Goal: Task Accomplishment & Management: Complete application form

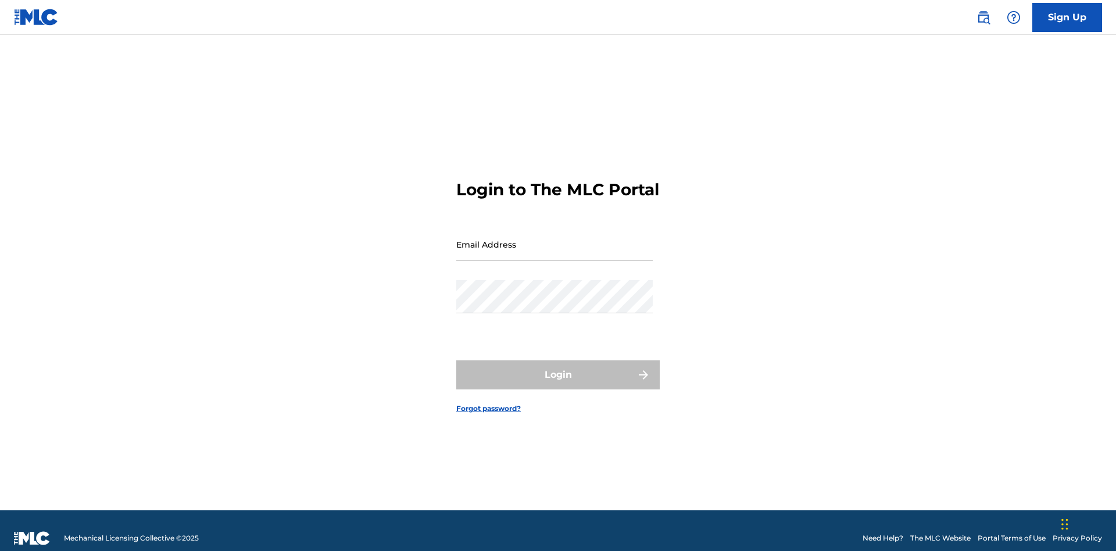
scroll to position [15, 0]
click at [555, 239] on input "Email Address" at bounding box center [554, 244] width 196 height 33
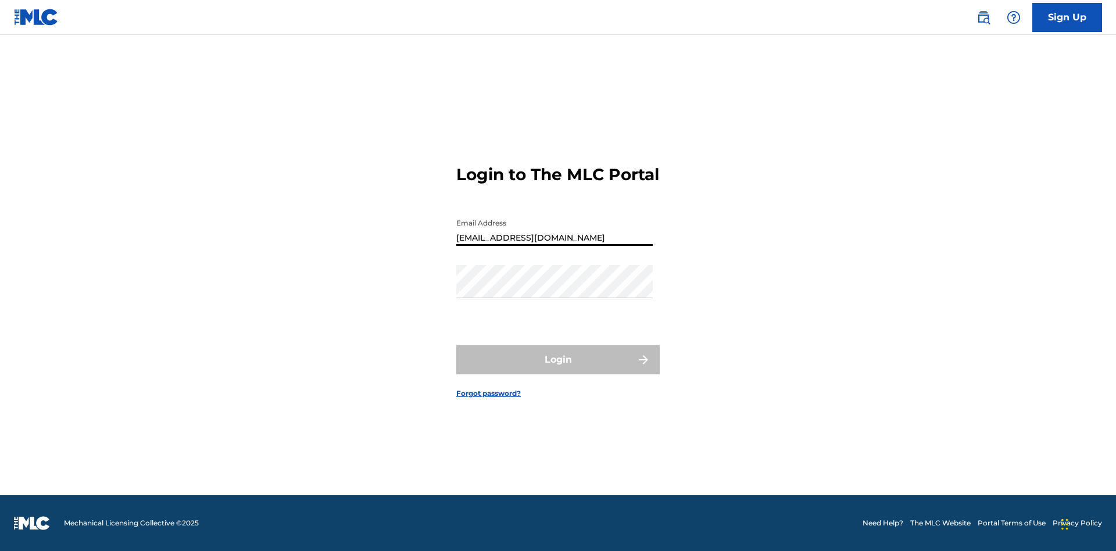
type input "[EMAIL_ADDRESS][DOMAIN_NAME]"
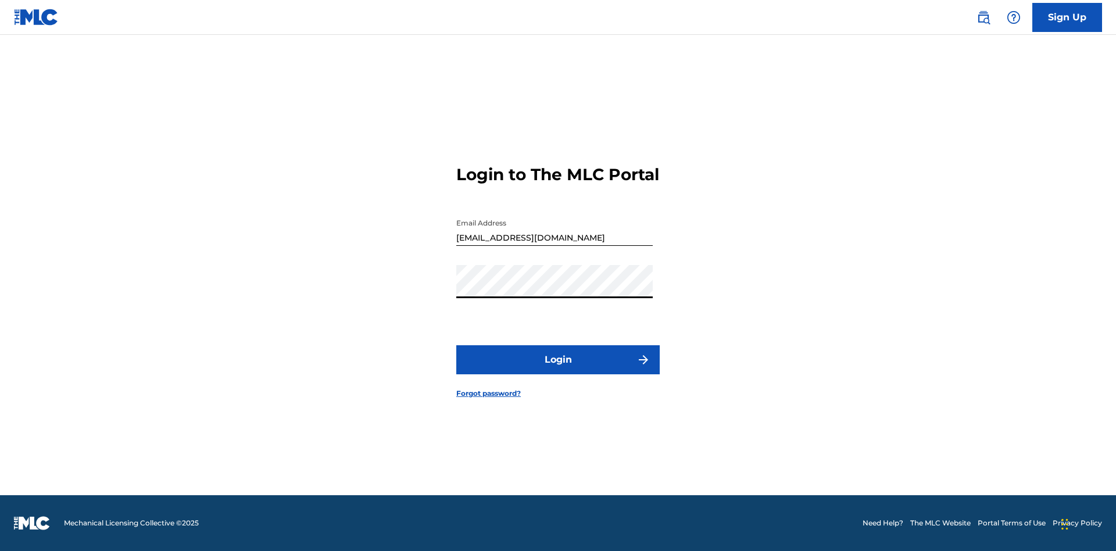
click at [558, 370] on button "Login" at bounding box center [557, 359] width 203 height 29
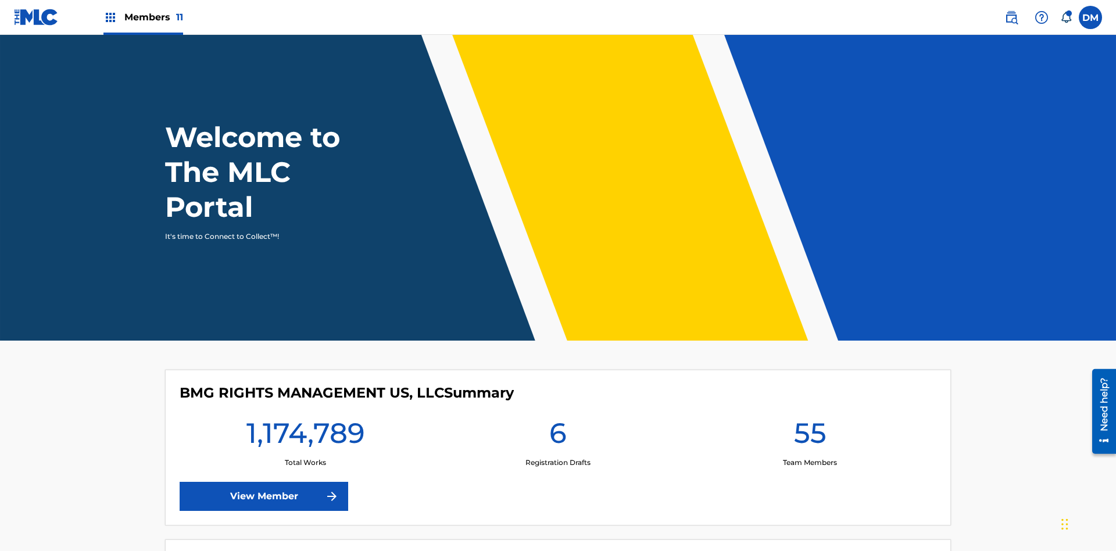
click at [143, 17] on span "Members 11" at bounding box center [153, 16] width 59 height 13
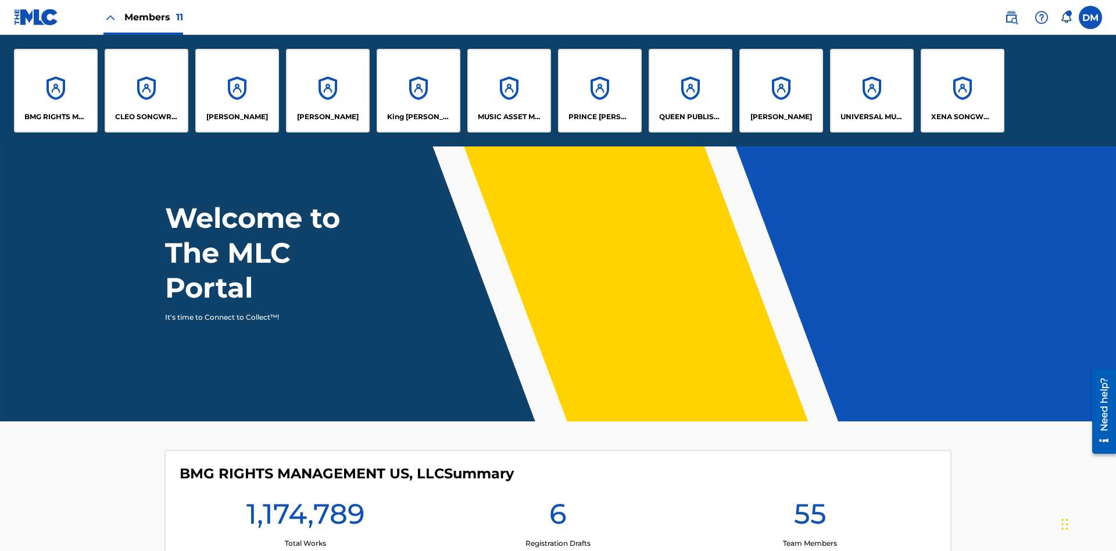
click at [871, 117] on p "UNIVERSAL MUSIC PUB GROUP" at bounding box center [872, 117] width 63 height 10
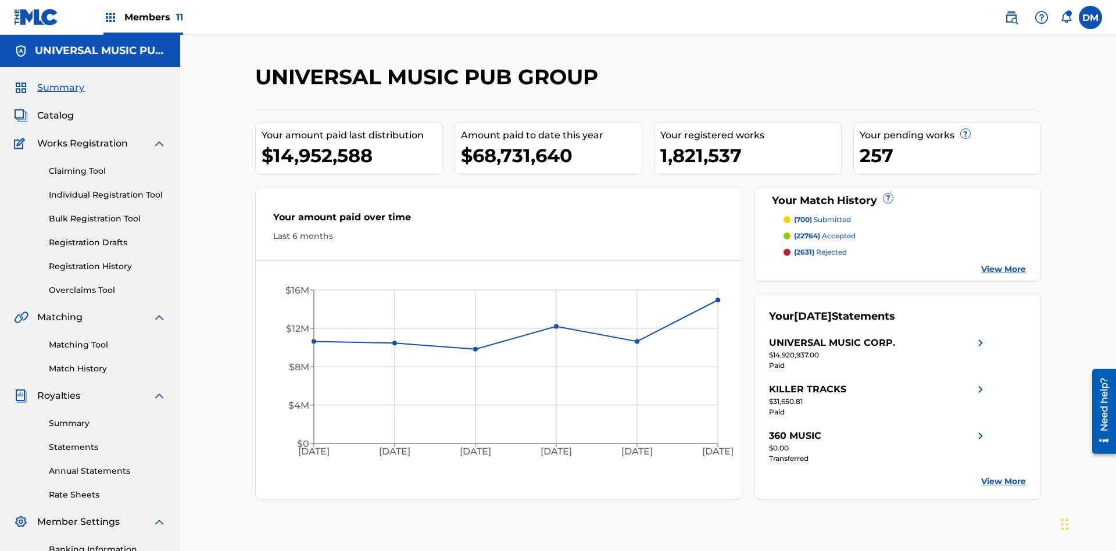
click at [108, 189] on link "Individual Registration Tool" at bounding box center [107, 195] width 117 height 12
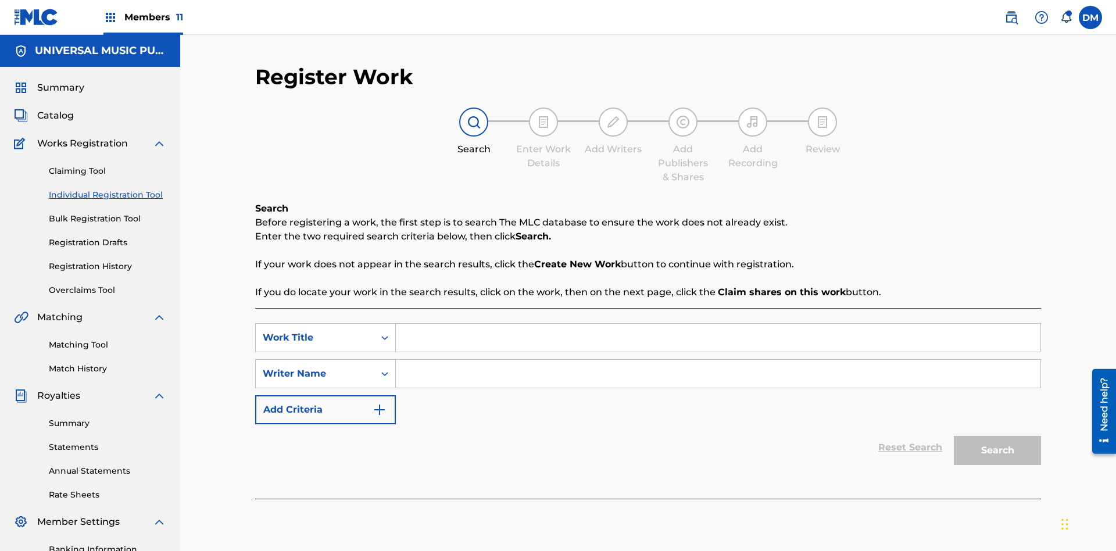
scroll to position [170, 0]
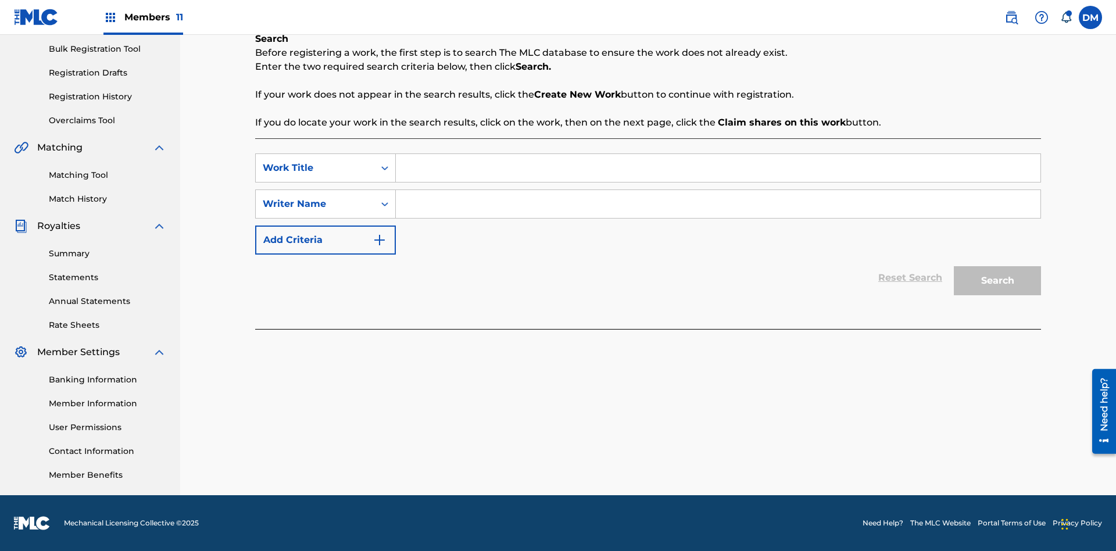
click at [718, 168] on input "Search Form" at bounding box center [718, 168] width 645 height 28
type input "Save At Writer-Add Writers Page Prior To Adding Roles"
click at [718, 204] on input "Search Form" at bounding box center [718, 204] width 645 height 28
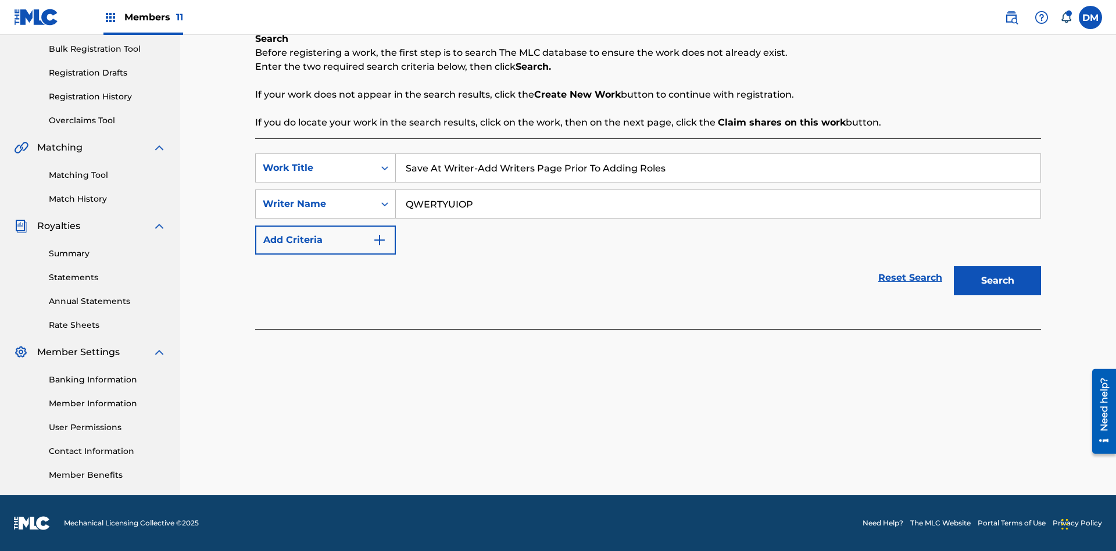
type input "QWERTYUIOP"
click at [998, 281] on button "Search" at bounding box center [997, 280] width 87 height 29
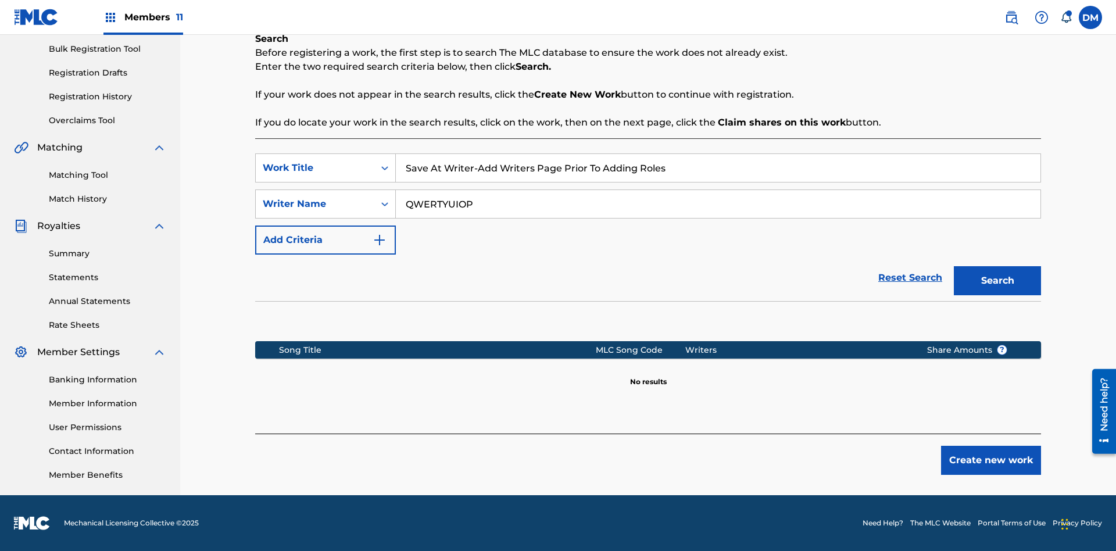
click at [991, 460] on button "Create new work" at bounding box center [991, 460] width 100 height 29
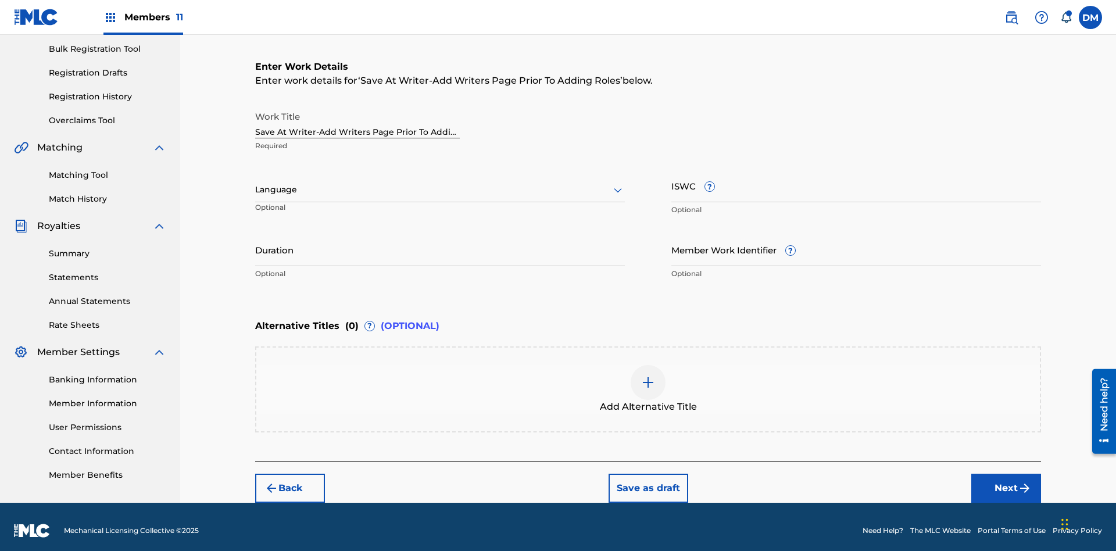
click at [440, 242] on input "Duration" at bounding box center [440, 249] width 370 height 33
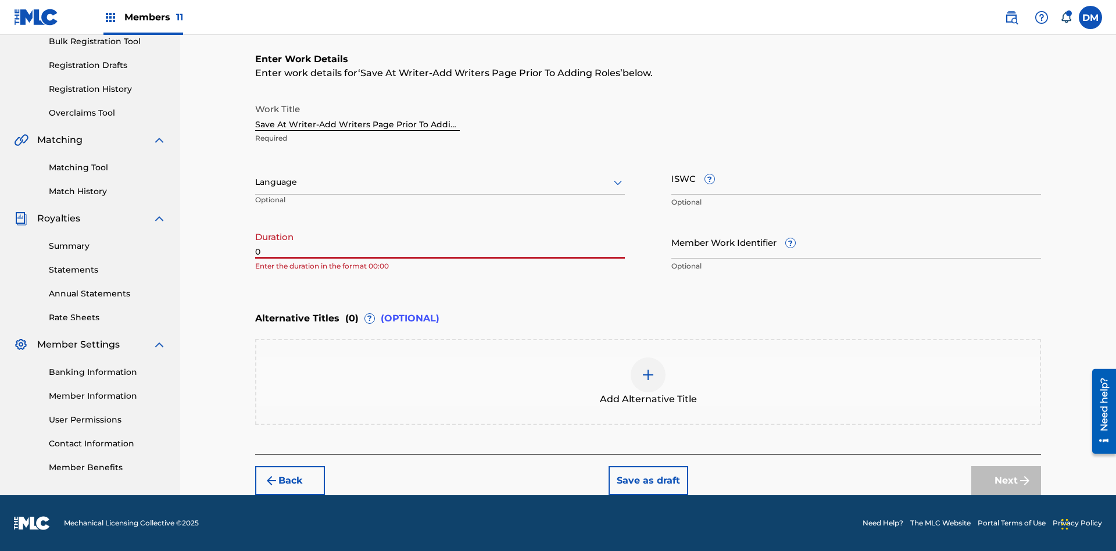
click at [440, 242] on input "0" at bounding box center [440, 242] width 370 height 33
type input "00:00"
click at [618, 183] on icon at bounding box center [618, 183] width 14 height 14
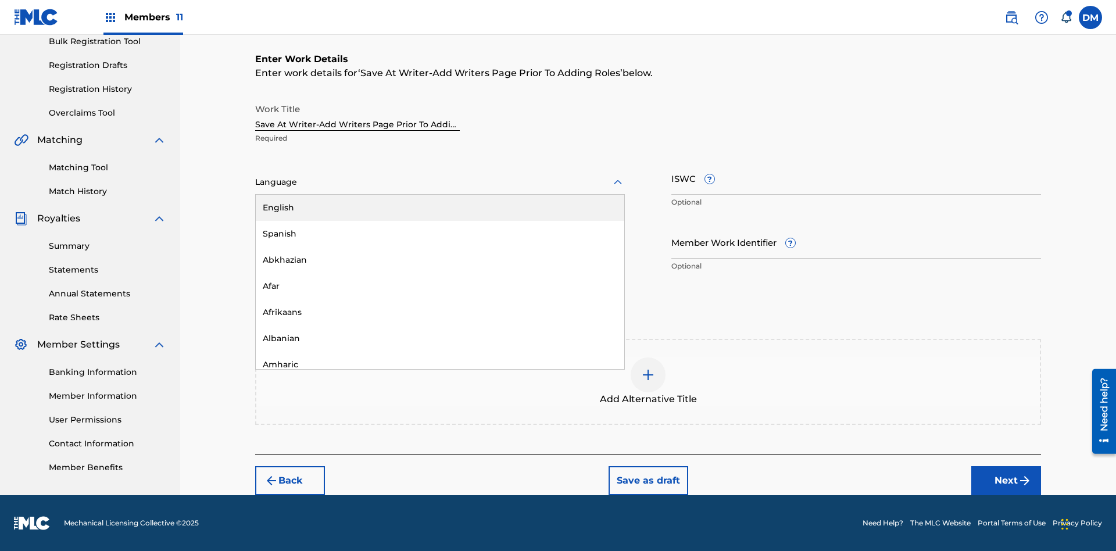
click at [440, 286] on div "Afar" at bounding box center [440, 286] width 369 height 26
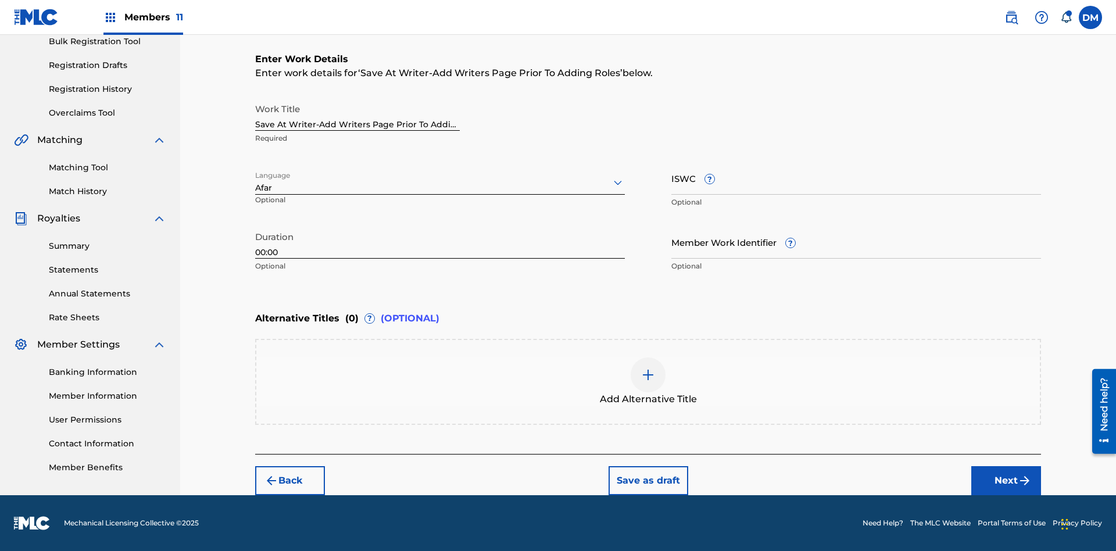
click at [856, 242] on input "Member Work Identifier ?" at bounding box center [856, 242] width 370 height 33
type input "[PHONE_NUMBER]"
click at [856, 178] on input "ISWC ?" at bounding box center [856, 178] width 370 height 33
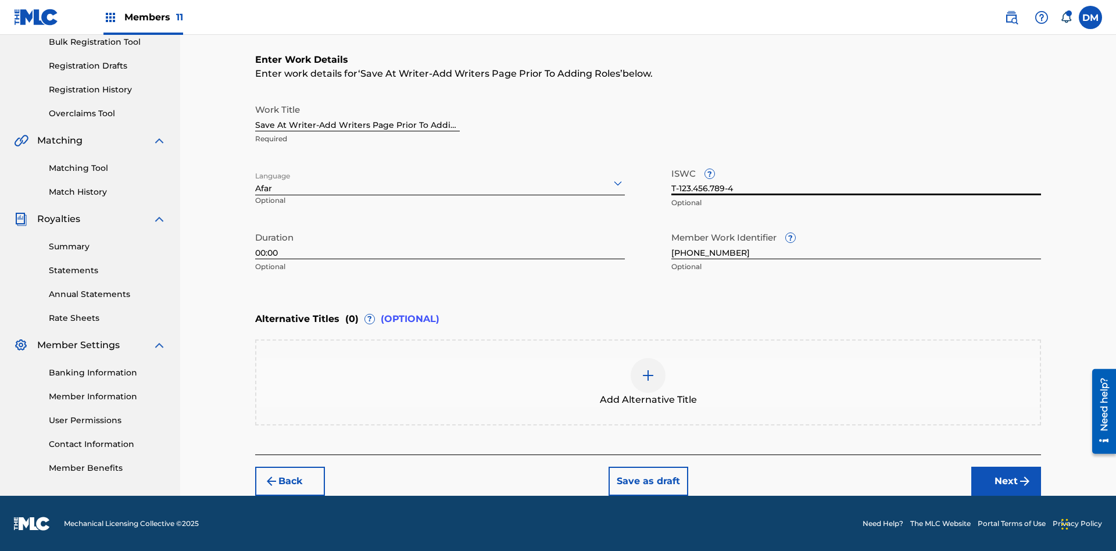
type input "T-123.456.789-4"
click at [648, 381] on img at bounding box center [648, 376] width 14 height 14
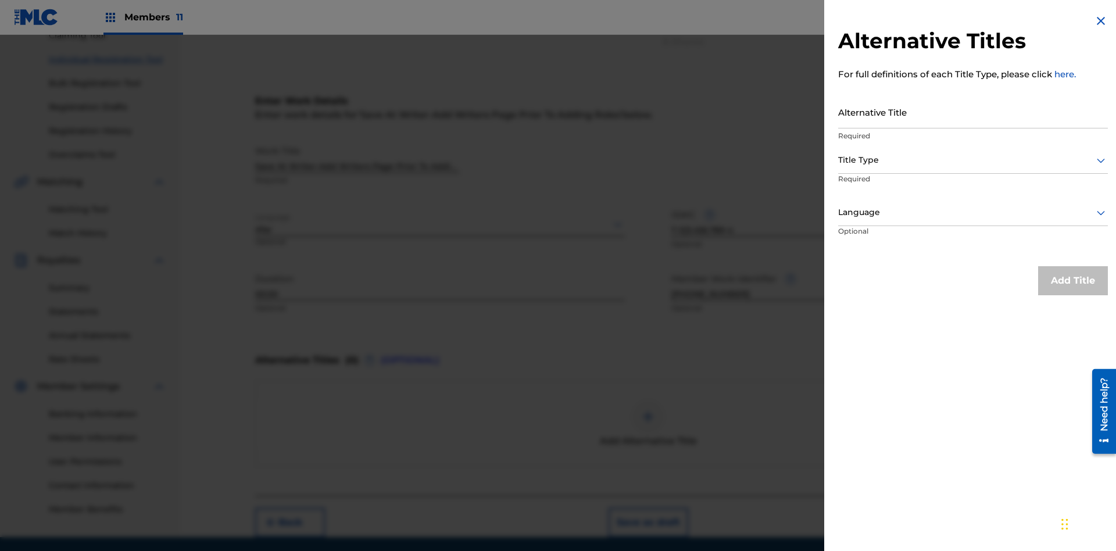
click at [973, 112] on input "Alternative Title" at bounding box center [973, 111] width 270 height 33
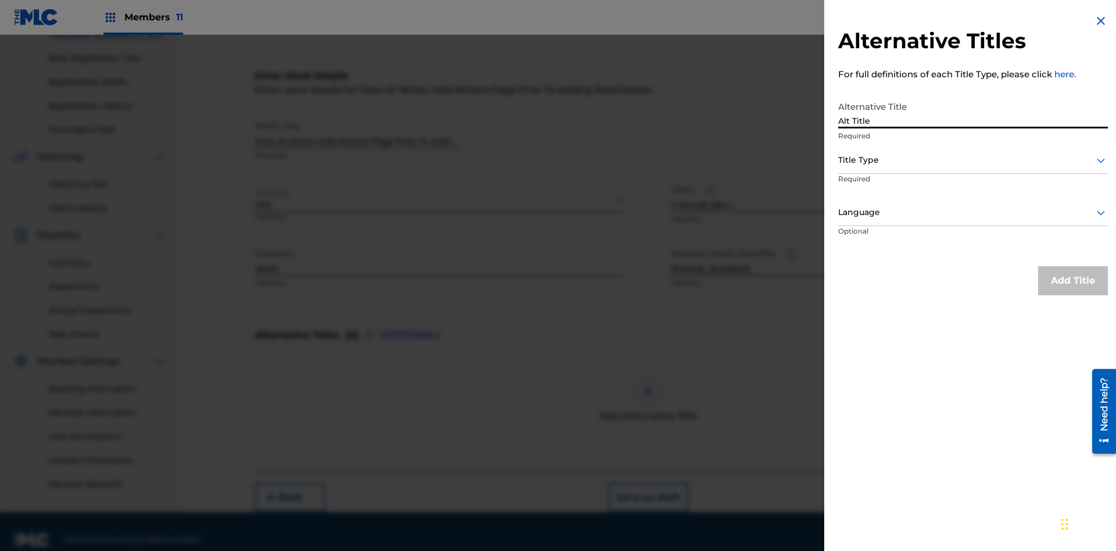
type input "Alt Title"
click at [973, 160] on div at bounding box center [973, 160] width 270 height 15
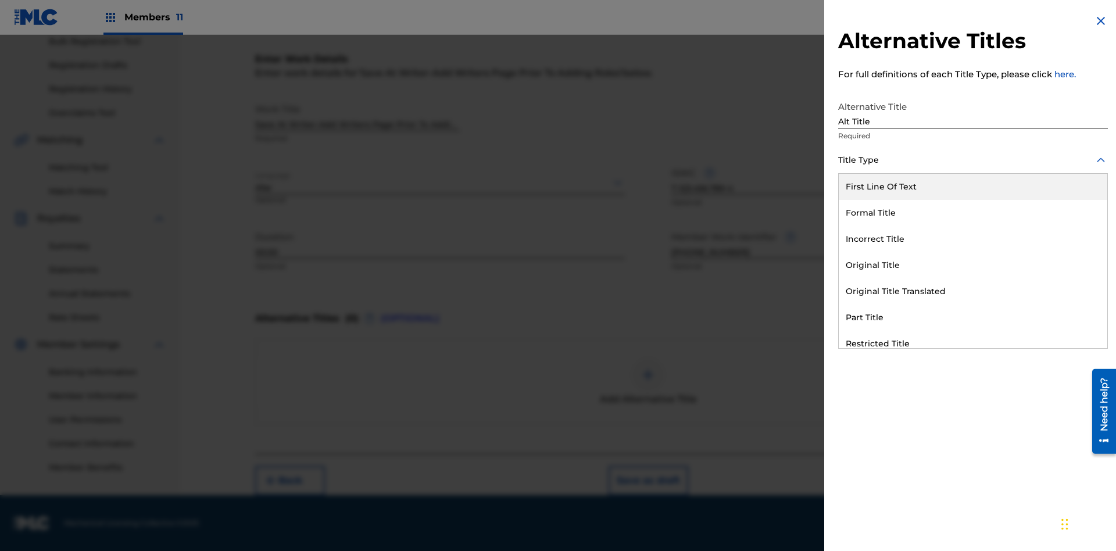
click at [973, 265] on div "Original Title" at bounding box center [973, 265] width 269 height 26
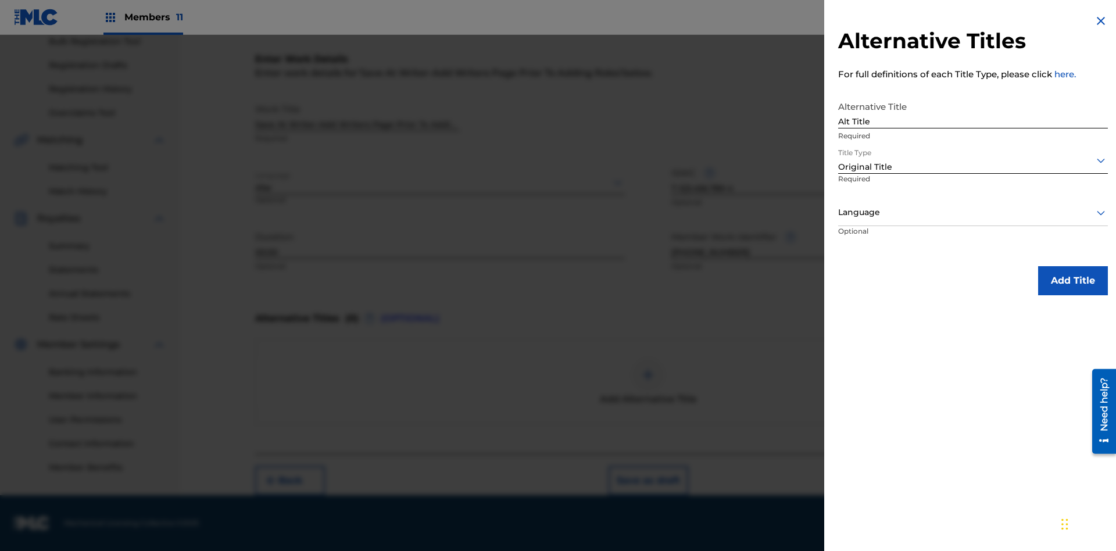
click at [973, 212] on div at bounding box center [973, 212] width 270 height 15
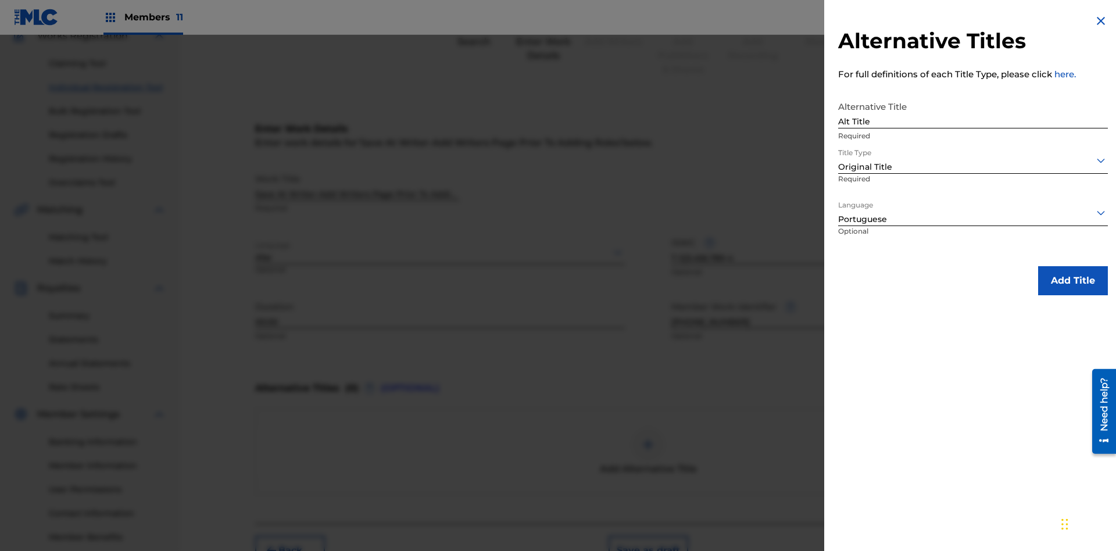
click at [1073, 280] on button "Add Title" at bounding box center [1073, 280] width 70 height 29
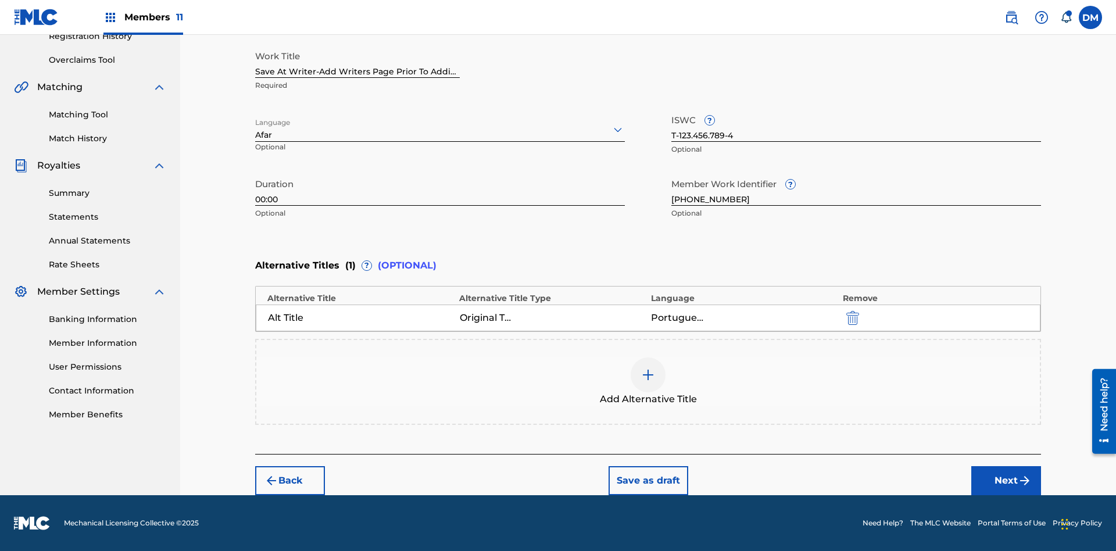
click at [1006, 481] on button "Next" at bounding box center [1006, 480] width 70 height 29
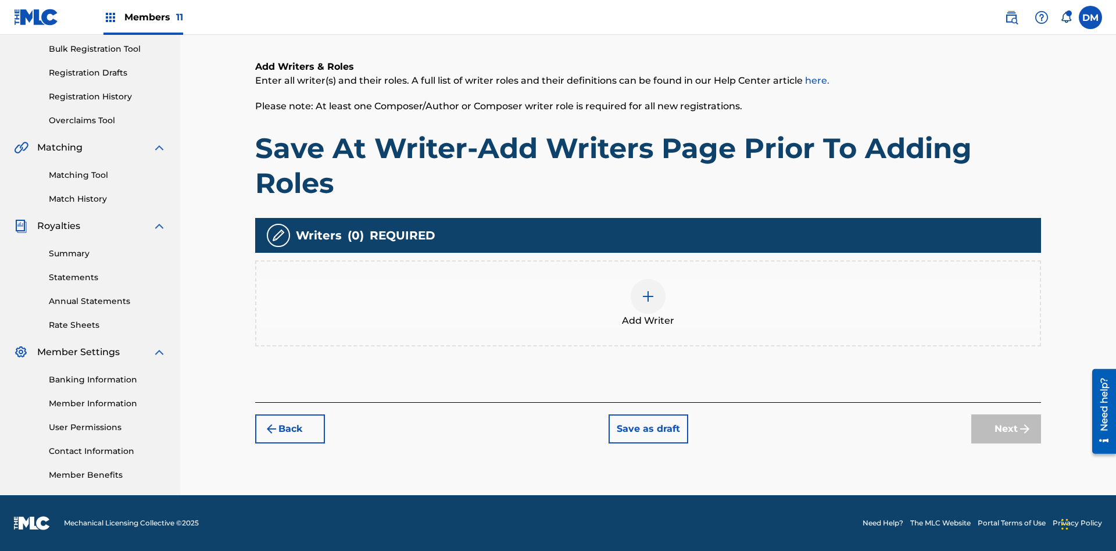
click at [648, 303] on img at bounding box center [648, 296] width 14 height 14
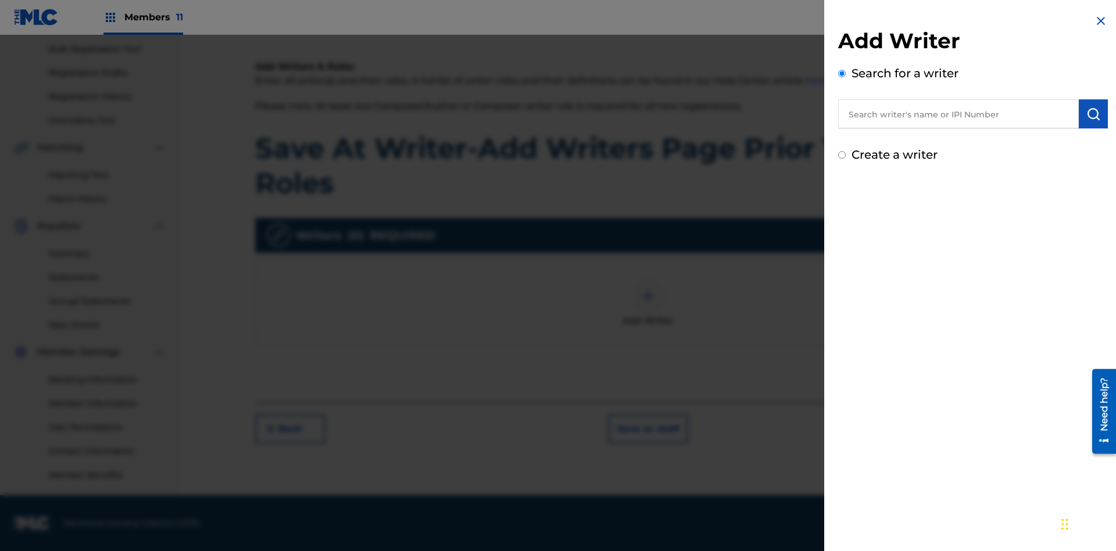
click at [959, 114] on input "text" at bounding box center [958, 113] width 241 height 29
type input "[PERSON_NAME]"
click at [1093, 114] on img "submit" at bounding box center [1093, 114] width 14 height 14
